Goal: Find specific page/section: Find specific page/section

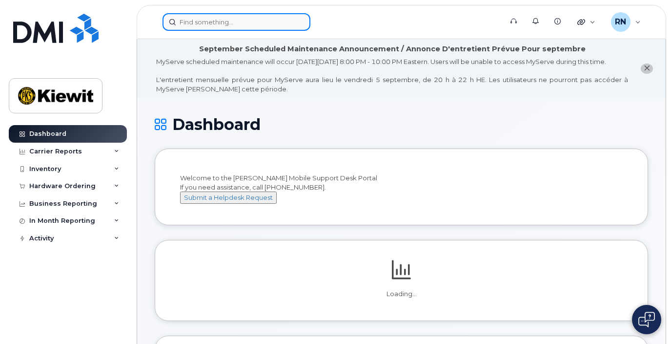
click at [195, 24] on input at bounding box center [237, 22] width 148 height 18
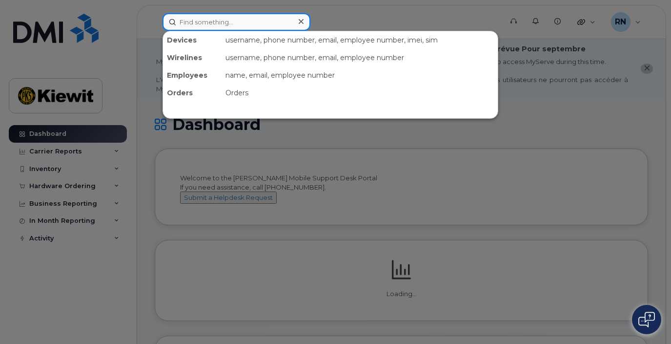
paste input "89302610207725377979"
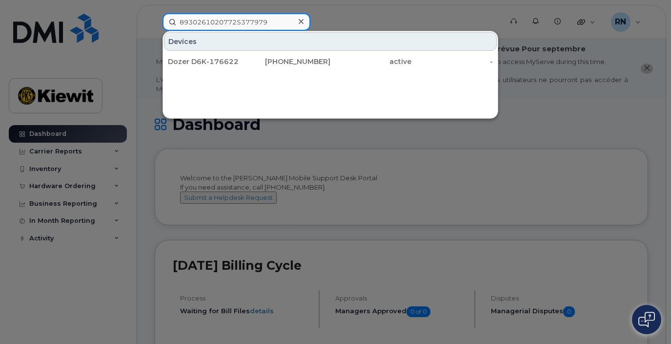
type input "89302610207725377979"
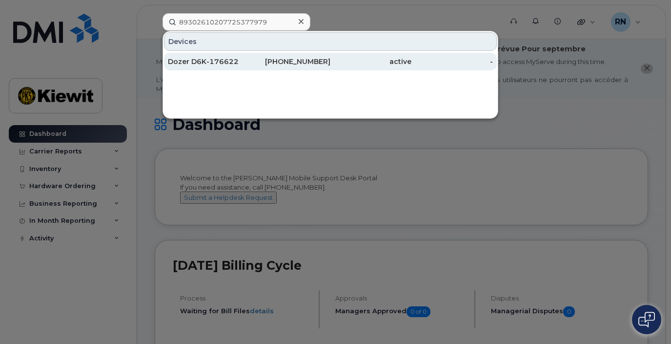
click at [239, 61] on div "Dozer D6K-176622" at bounding box center [208, 62] width 81 height 10
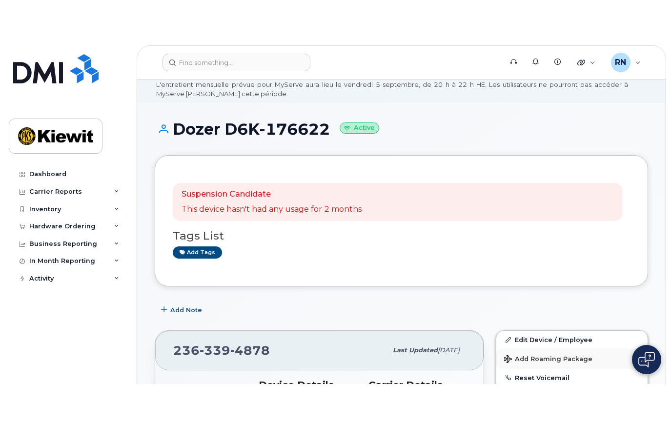
scroll to position [73, 0]
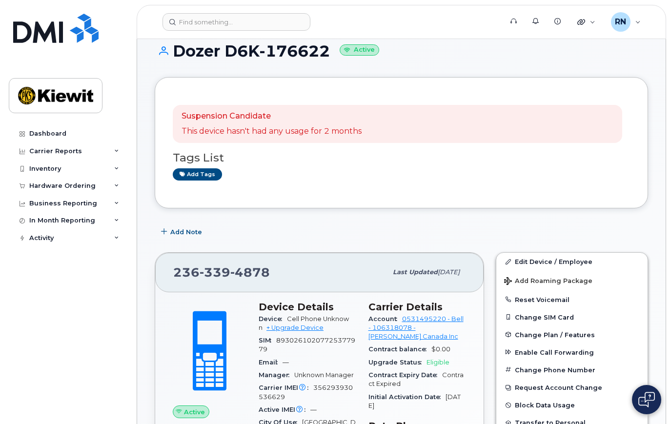
click at [364, 208] on div "Suspension Candidate This device hasn't had any usage for 2 months Tags List Ad…" at bounding box center [401, 142] width 493 height 131
